Goal: Find specific page/section: Find specific page/section

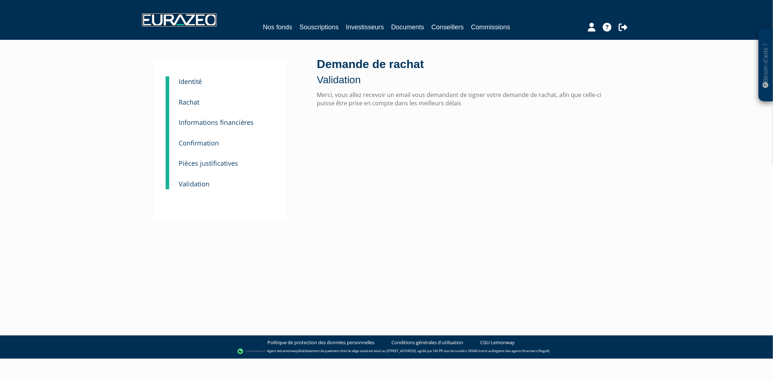
click at [188, 21] on img at bounding box center [179, 19] width 75 height 13
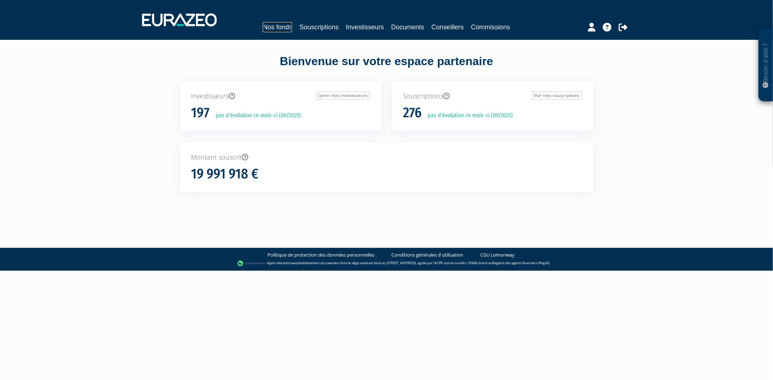
click at [280, 24] on link "Nos fonds" at bounding box center [277, 27] width 29 height 10
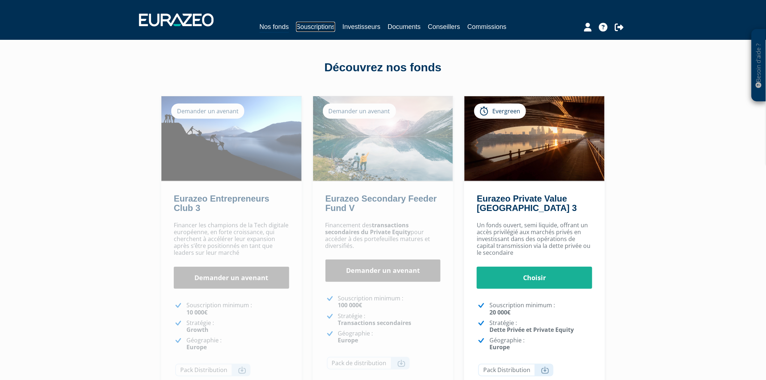
click at [313, 26] on link "Souscriptions" at bounding box center [315, 27] width 39 height 10
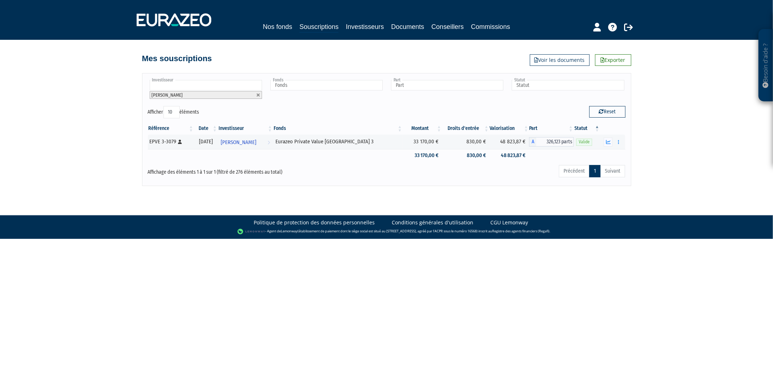
click at [204, 85] on input "text" at bounding box center [206, 85] width 112 height 11
type input "ACHI"
click at [181, 104] on em "ACHI" at bounding box center [185, 104] width 9 height 5
